Goal: Information Seeking & Learning: Learn about a topic

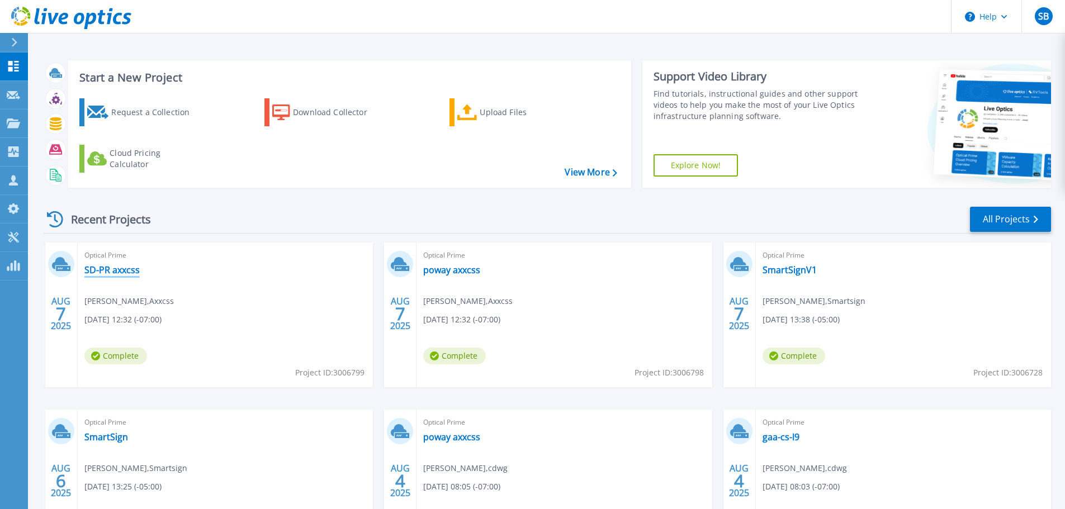
click at [130, 265] on link "SD-PR axxcss" at bounding box center [111, 269] width 55 height 11
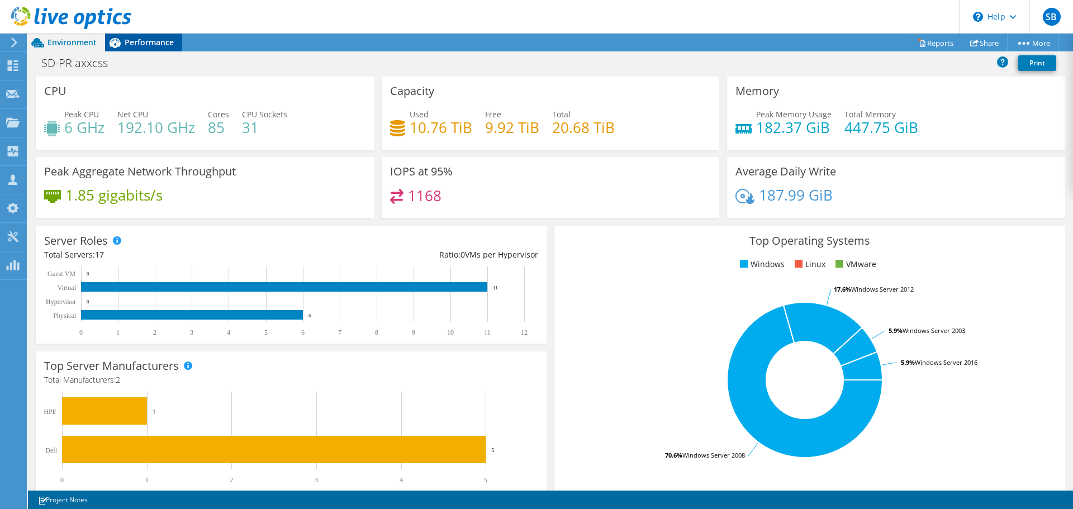
click at [148, 49] on div "Performance" at bounding box center [143, 43] width 77 height 18
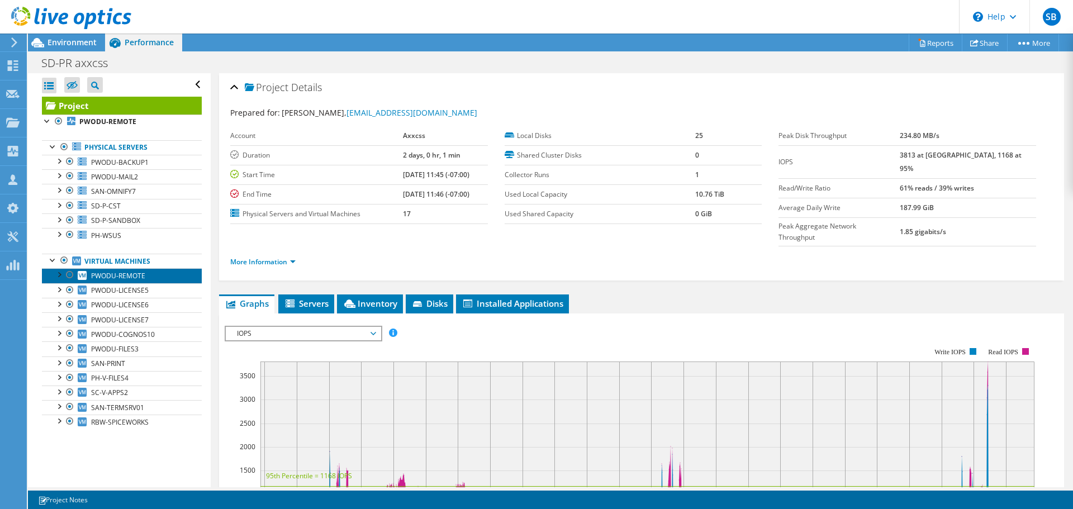
click at [126, 278] on span "PWODU-REMOTE" at bounding box center [118, 276] width 54 height 10
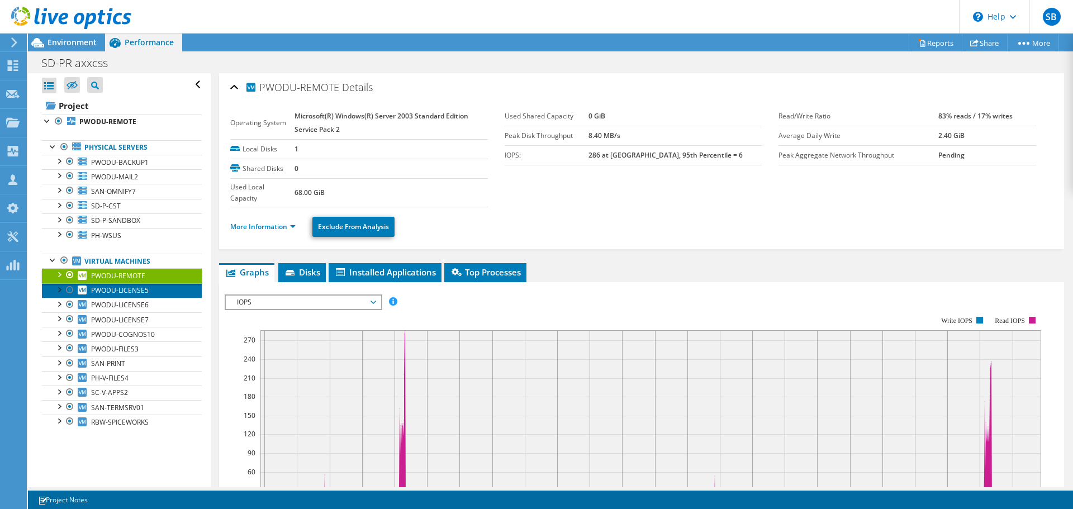
click at [151, 289] on link "PWODU-LICENSE5" at bounding box center [122, 290] width 160 height 15
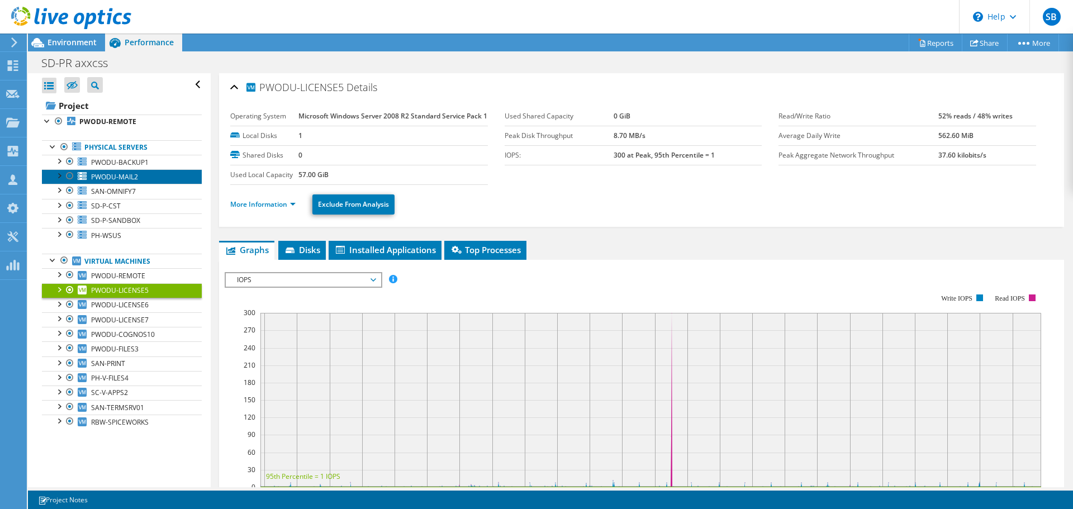
click at [125, 169] on link "PWODU-MAIL2" at bounding box center [122, 176] width 160 height 15
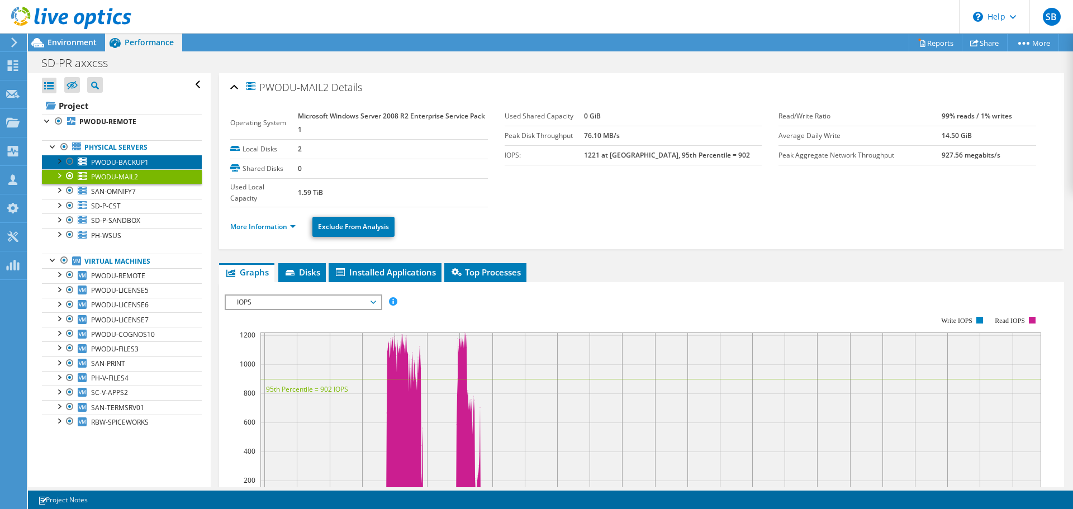
click at [123, 164] on span "PWODU-BACKUP1" at bounding box center [120, 163] width 58 height 10
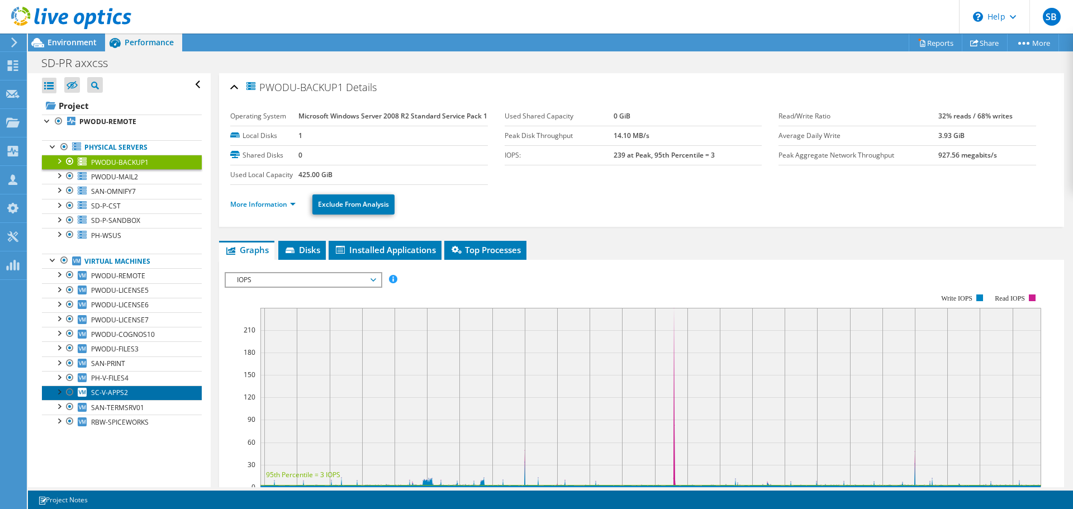
click at [131, 386] on link "SC-V-APPS2" at bounding box center [122, 393] width 160 height 15
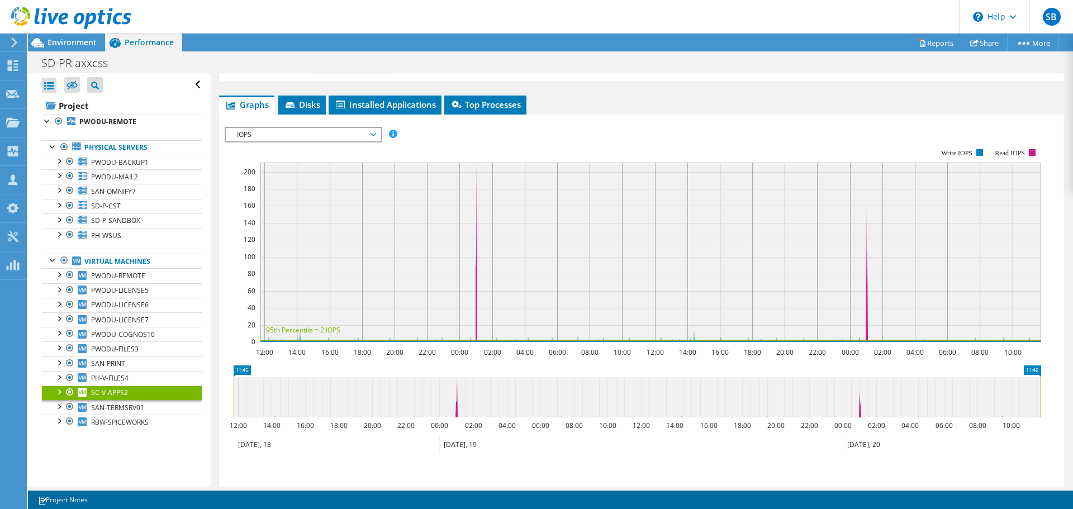
scroll to position [42, 0]
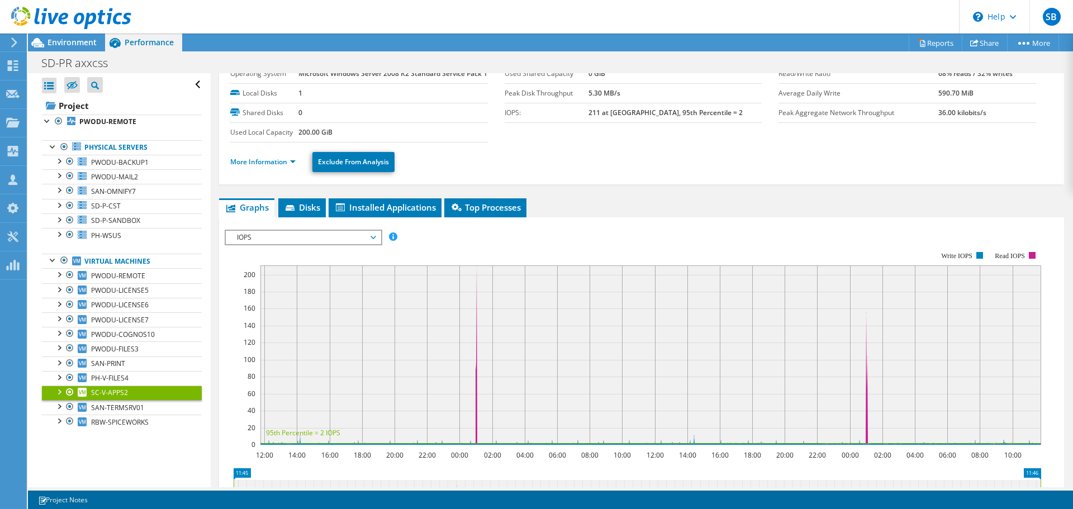
click at [287, 244] on span "IOPS" at bounding box center [303, 237] width 144 height 13
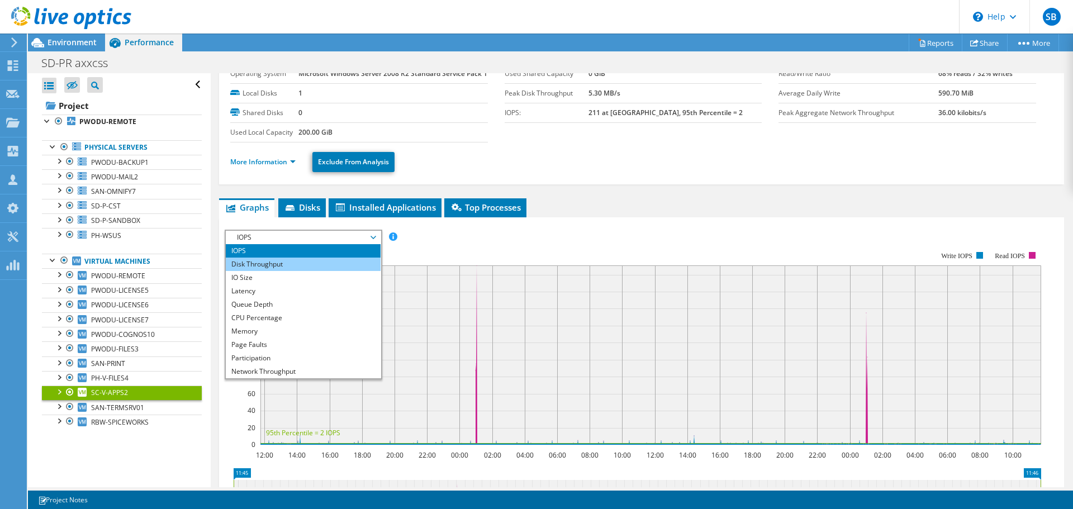
scroll to position [40, 0]
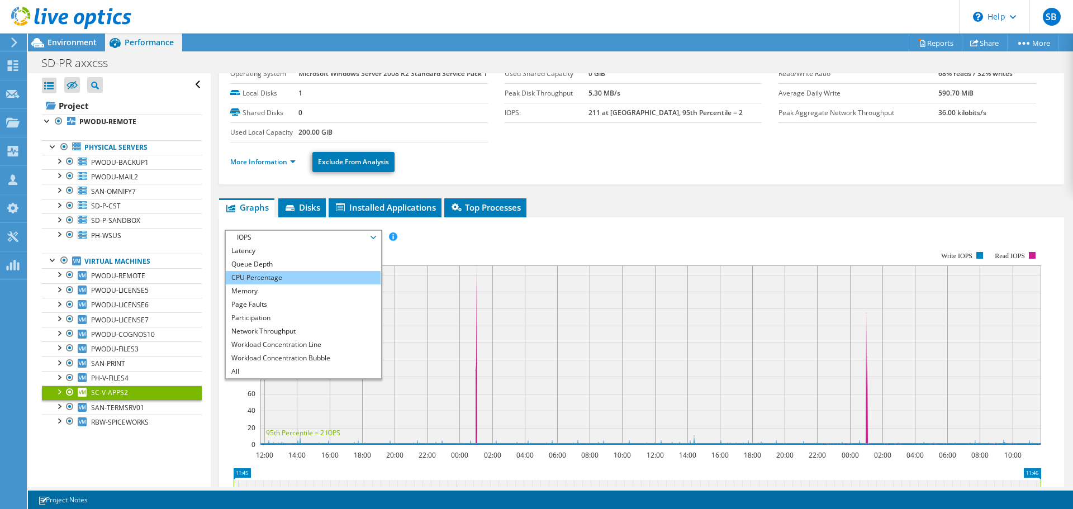
click at [305, 284] on li "CPU Percentage" at bounding box center [303, 277] width 155 height 13
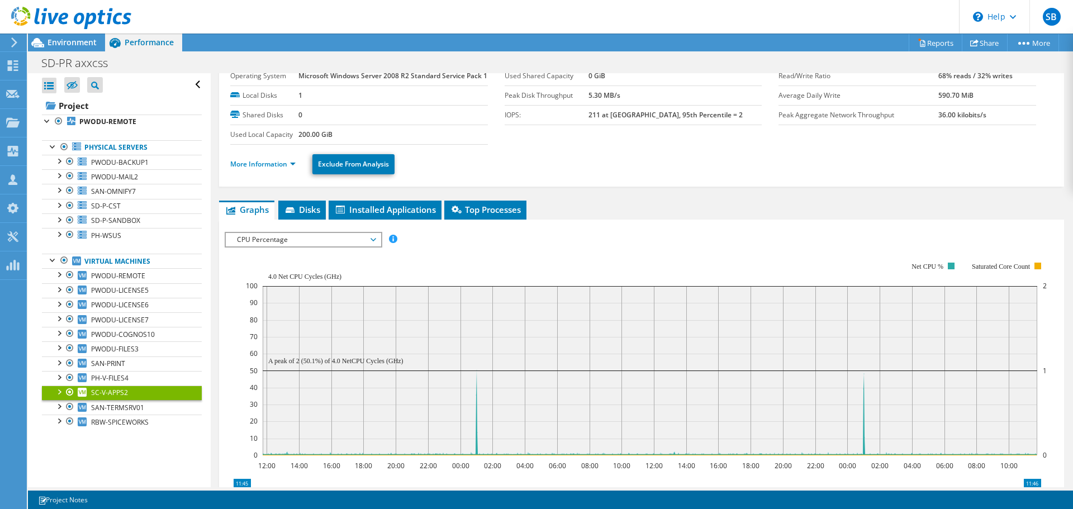
scroll to position [0, 0]
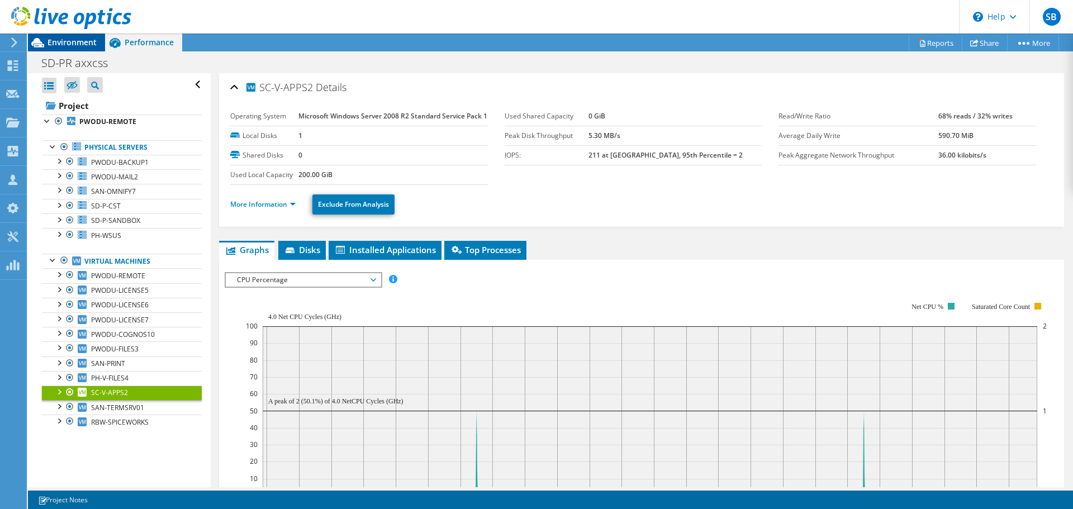
click at [84, 40] on span "Environment" at bounding box center [72, 42] width 49 height 11
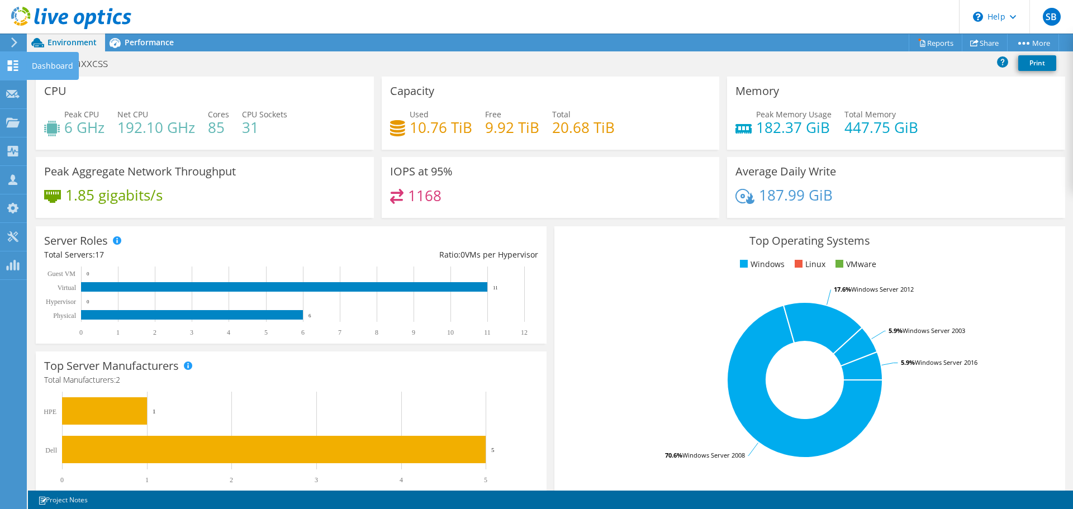
click at [70, 65] on div "Dashboard" at bounding box center [52, 66] width 53 height 28
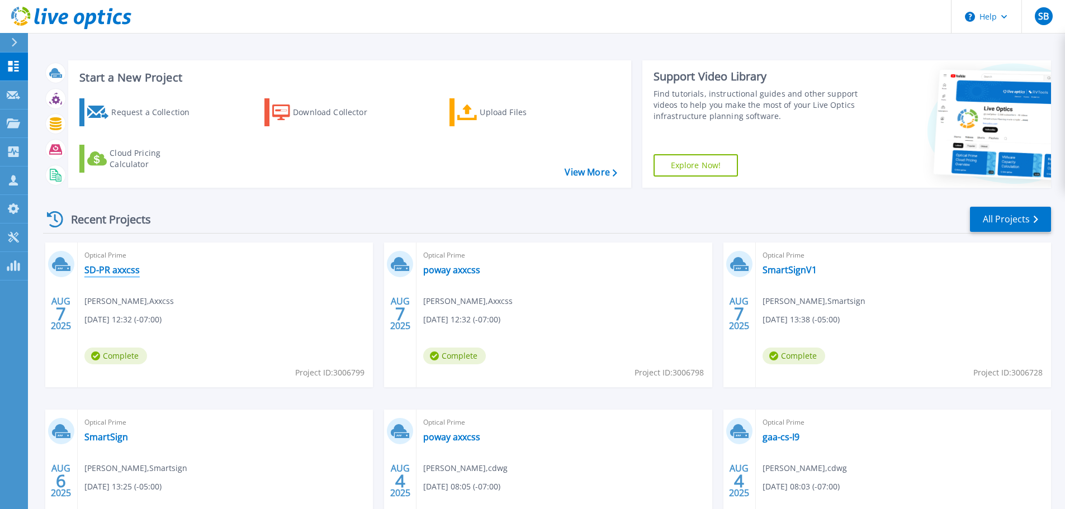
click at [99, 275] on link "SD-PR axxcss" at bounding box center [111, 269] width 55 height 11
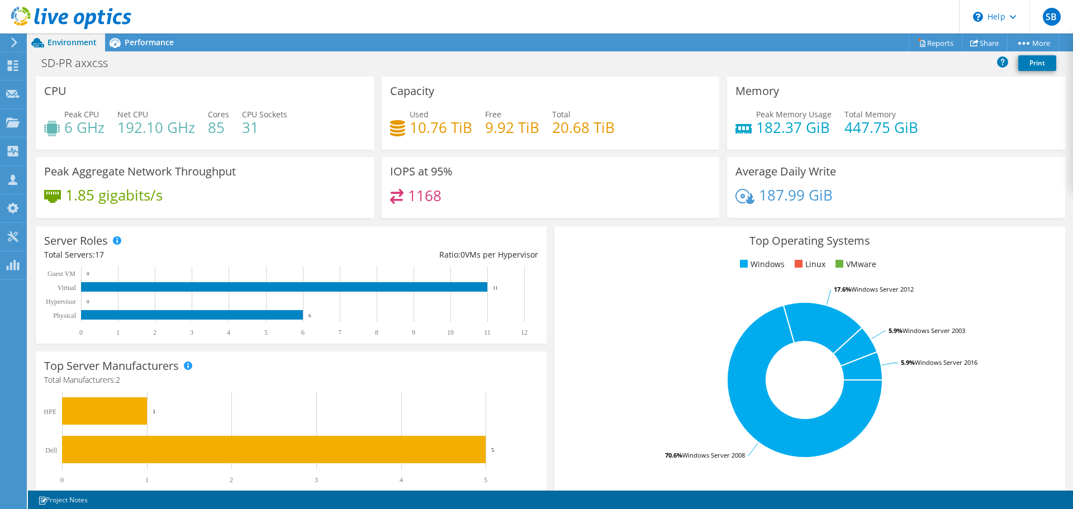
click at [159, 124] on h4 "192.10 GHz" at bounding box center [156, 127] width 78 height 12
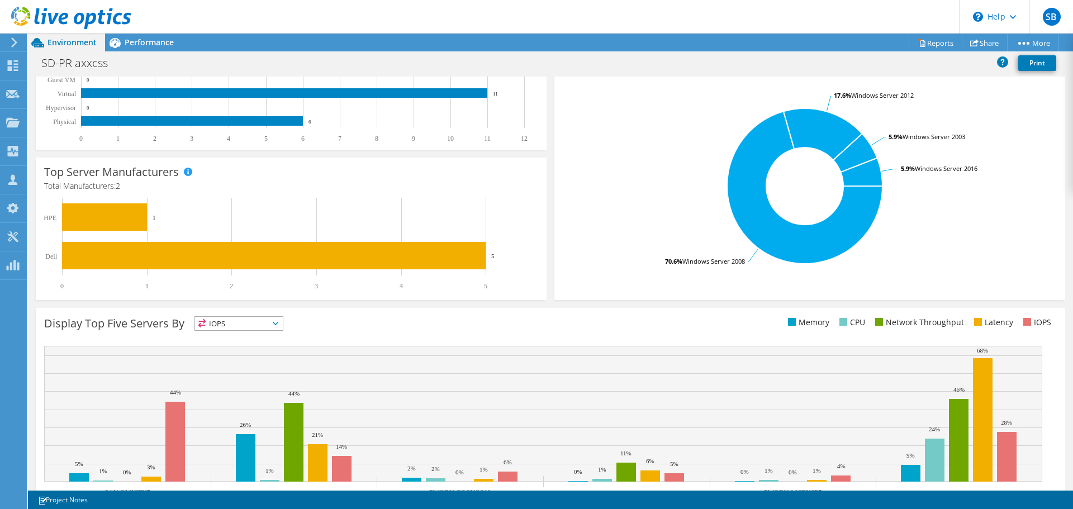
scroll to position [237, 0]
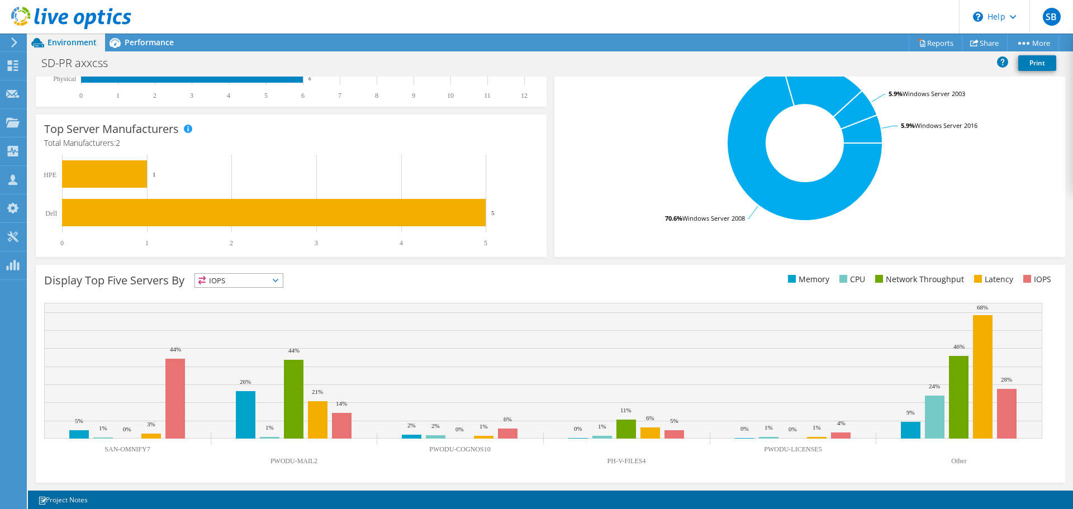
click at [248, 283] on span "IOPS" at bounding box center [239, 280] width 88 height 13
click at [258, 325] on li "CPU" at bounding box center [239, 327] width 88 height 16
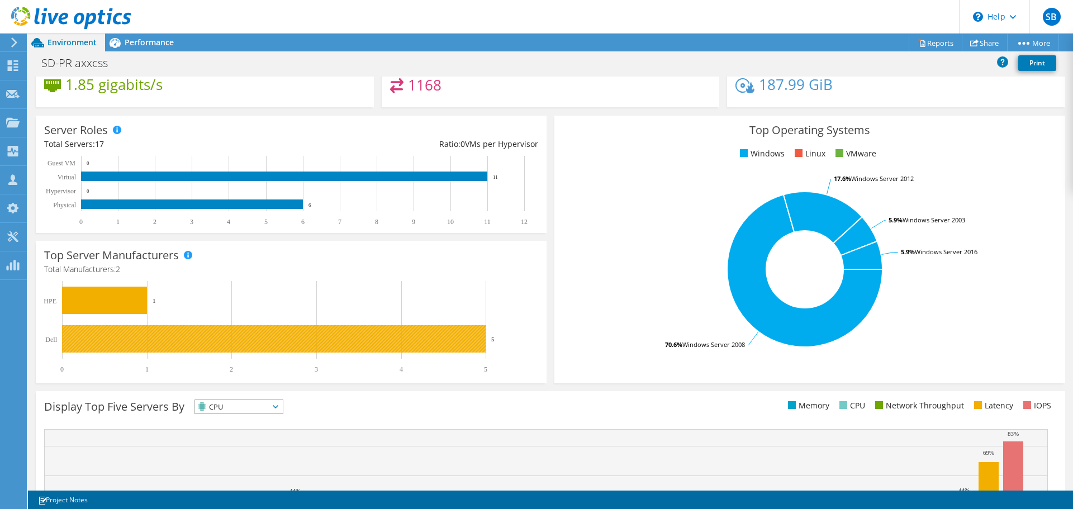
scroll to position [0, 0]
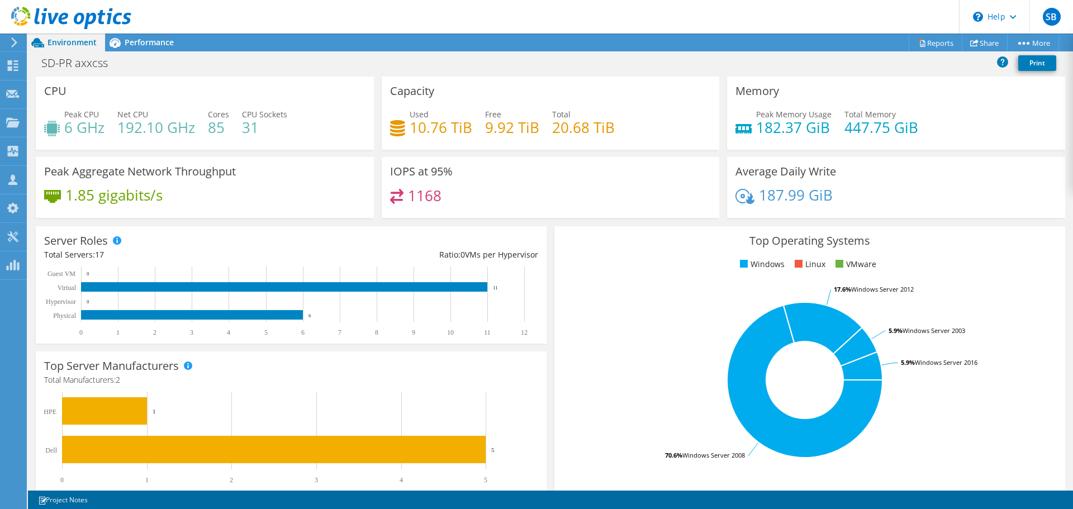
click at [135, 117] on span "Net CPU" at bounding box center [132, 114] width 31 height 11
click at [84, 121] on h4 "6 GHz" at bounding box center [84, 127] width 40 height 12
drag, startPoint x: 64, startPoint y: 124, endPoint x: 102, endPoint y: 129, distance: 37.8
click at [102, 129] on h4 "6 GHz" at bounding box center [84, 127] width 40 height 12
click at [166, 144] on div "Peak CPU 6 GHz Net CPU 192.10 GHz Cores 85 CPU Sockets 31" at bounding box center [204, 126] width 321 height 36
